Goal: Check status: Check status

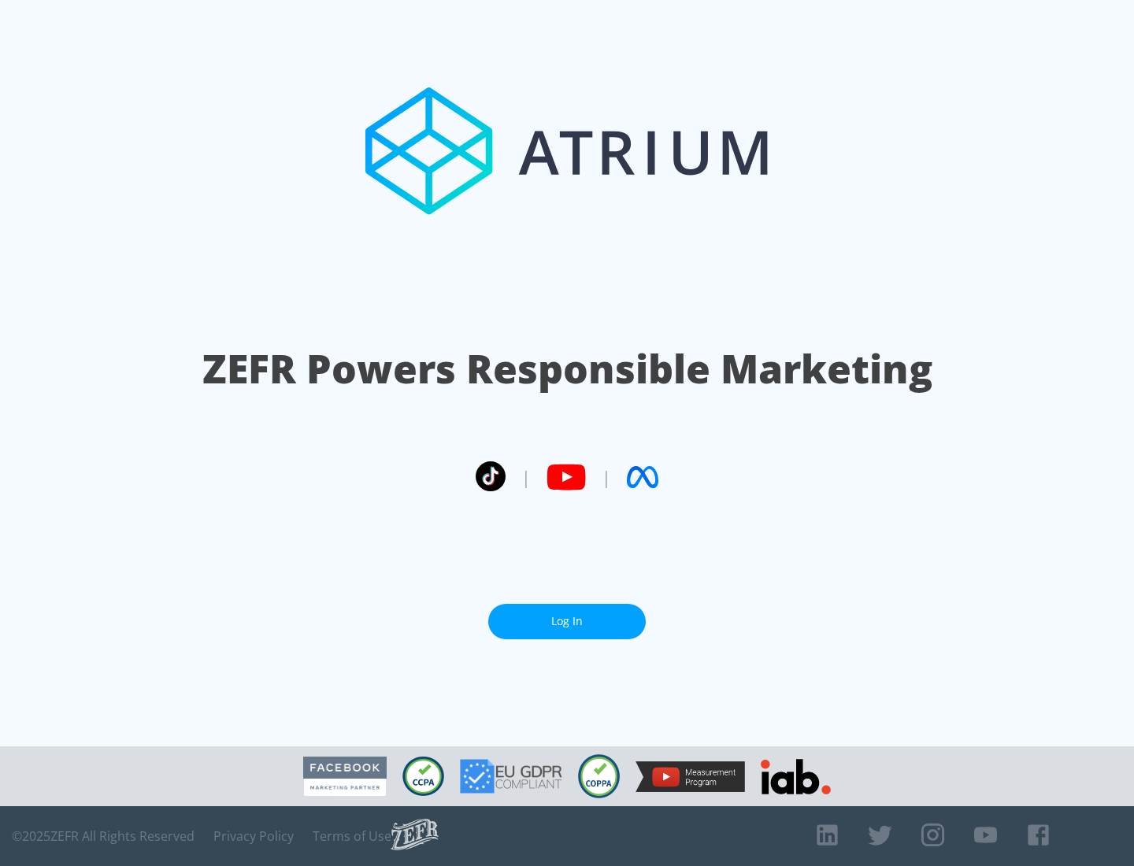
click at [567, 621] on link "Log In" at bounding box center [566, 621] width 157 height 35
